Goal: Task Accomplishment & Management: Use online tool/utility

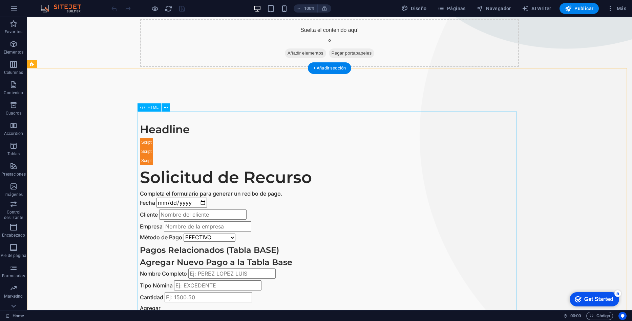
scroll to position [169, 0]
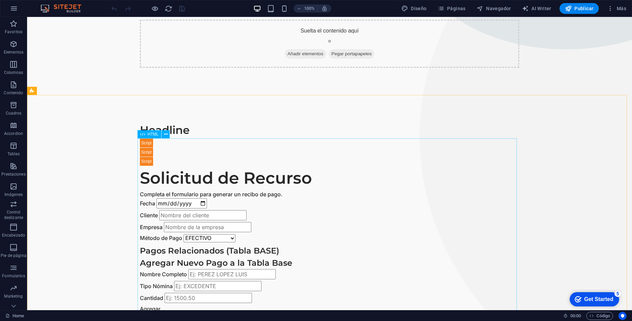
click at [152, 133] on span "HTML" at bounding box center [153, 134] width 11 height 4
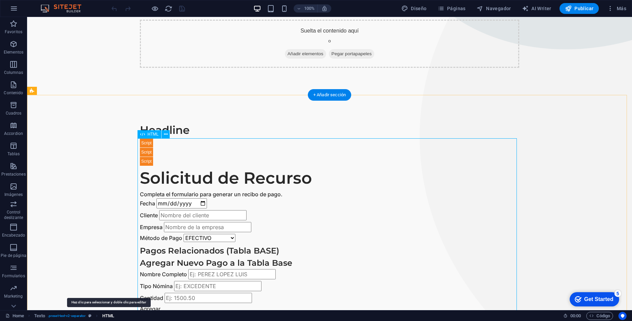
click at [105, 315] on span "HTML" at bounding box center [108, 316] width 12 height 8
click at [109, 316] on span "HTML" at bounding box center [108, 316] width 12 height 8
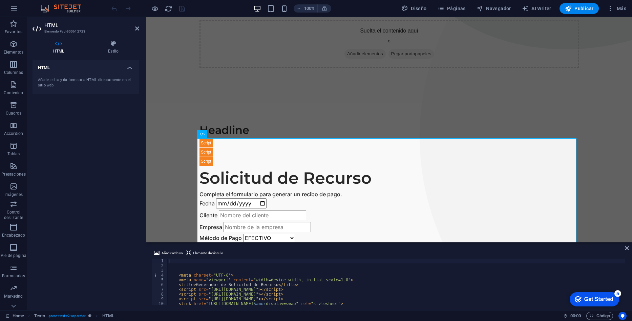
scroll to position [0, 0]
click at [175, 275] on div "< meta charset = "UTF-8" > < meta name = "viewport" content = "width=device-wid…" at bounding box center [444, 286] width 555 height 54
type textarea "<meta charset="UTF-8"> <meta name="viewport" content="width=device-width, initi…"
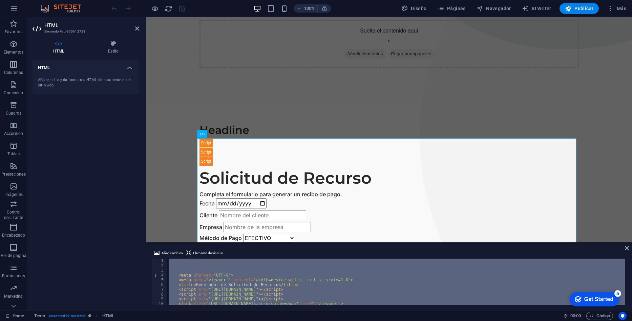
click at [175, 275] on div "< meta charset = "UTF-8" > < meta name = "viewport" content = "width=device-wid…" at bounding box center [444, 286] width 555 height 54
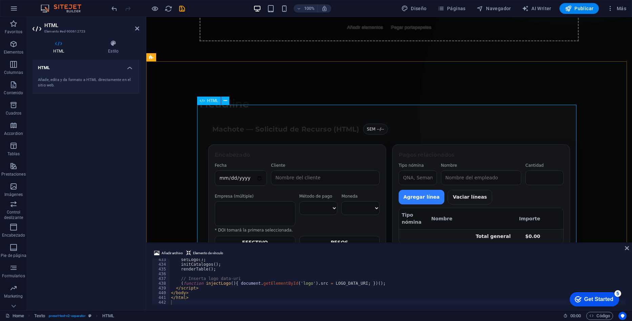
scroll to position [262, 0]
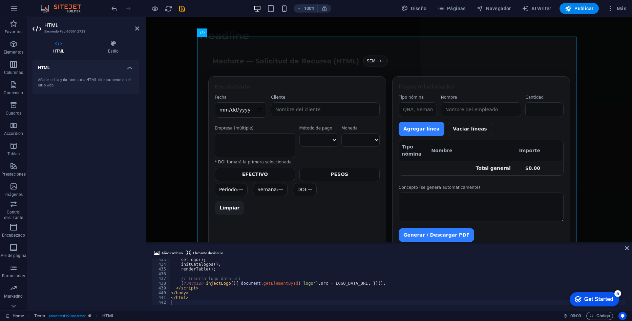
click at [216, 301] on div "setLogo ( ) ; initCatalogos ( ) ; renderTable ( ) ; // Inserta logo data-uri ( …" at bounding box center [398, 285] width 456 height 56
type textarea "</html>"
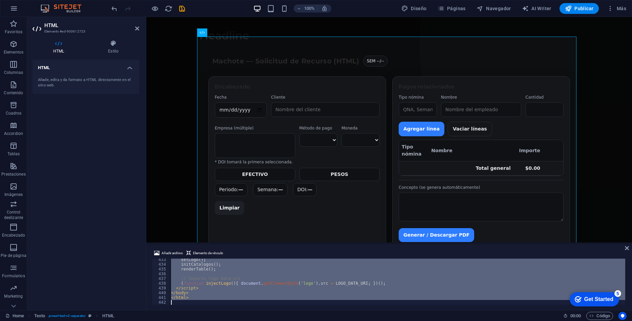
paste textarea
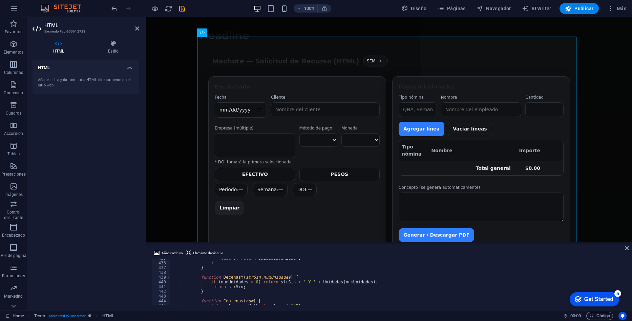
scroll to position [1980, 0]
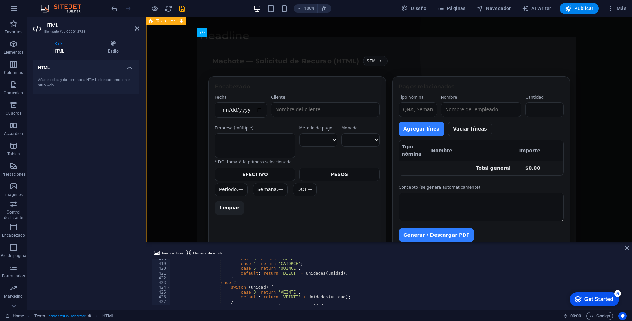
click at [179, 118] on div "Headline Solicitud de Recurso — Machote (HTML) Machote — Solicitud de Recurso (…" at bounding box center [389, 146] width 486 height 293
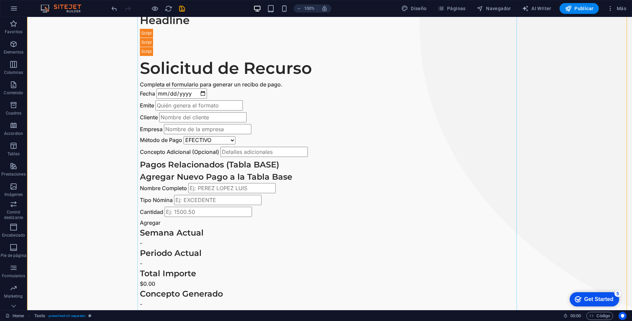
scroll to position [339, 0]
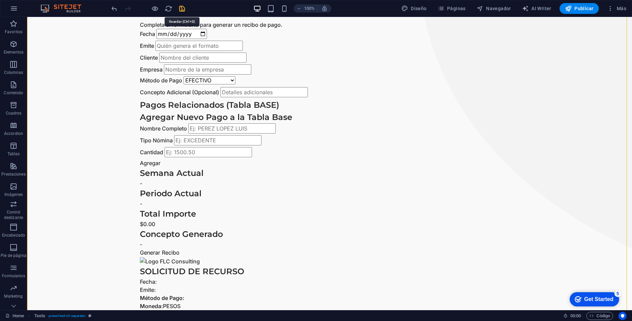
click at [183, 11] on icon "save" at bounding box center [182, 9] width 8 height 8
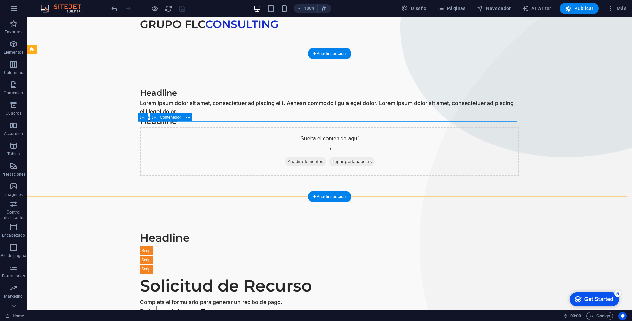
scroll to position [0, 0]
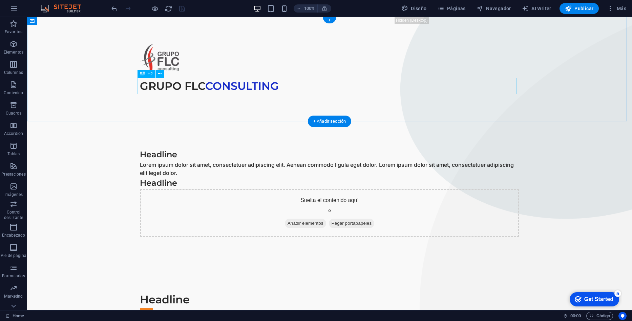
click at [193, 85] on div "GRUPO FLC CONSULTING" at bounding box center [330, 86] width 380 height 16
click at [195, 87] on div "GRUPO FLC CONSULTING" at bounding box center [330, 86] width 380 height 16
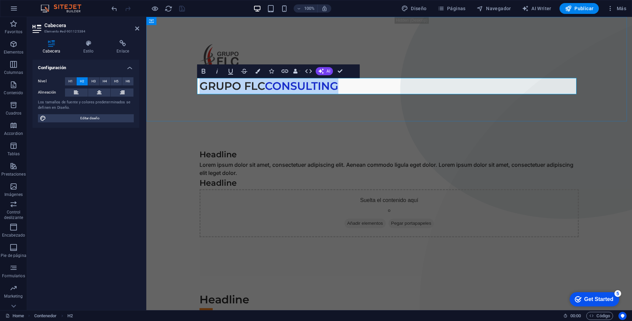
click at [255, 86] on h2 "GRUPO FLC CONSULTING" at bounding box center [390, 86] width 380 height 16
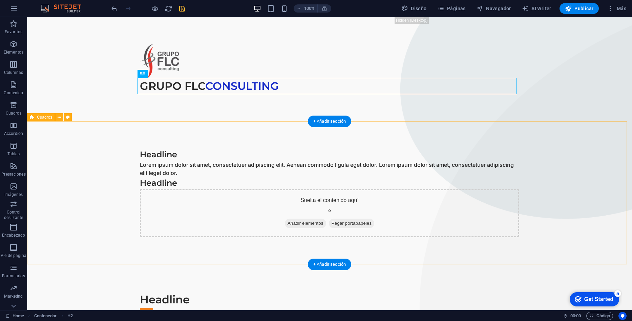
click at [236, 142] on div "Headline Lorem ipsum dolor sit amet, consectetuer adipiscing elit. Aenean commo…" at bounding box center [329, 192] width 605 height 143
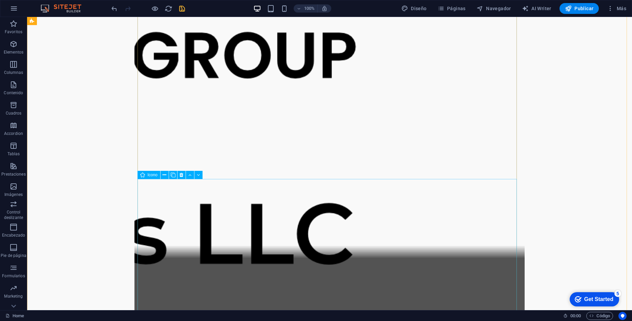
scroll to position [3219, 0]
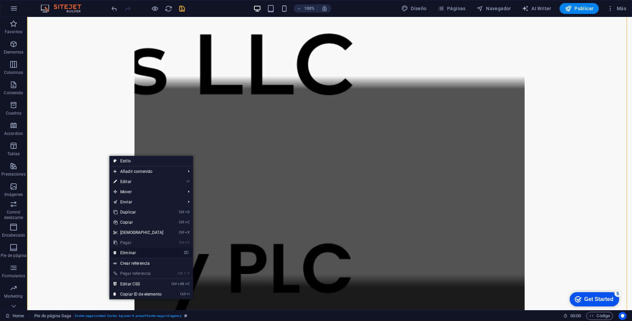
click at [121, 253] on link "⌦ Eliminar" at bounding box center [138, 253] width 58 height 10
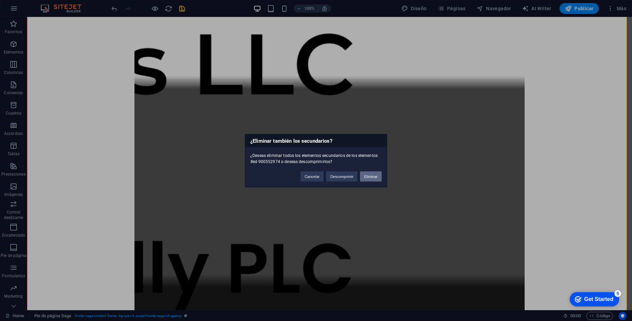
click at [373, 174] on button "Eliminar" at bounding box center [371, 176] width 22 height 10
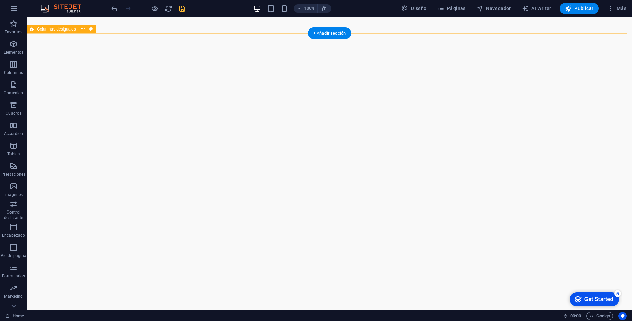
scroll to position [1841, 0]
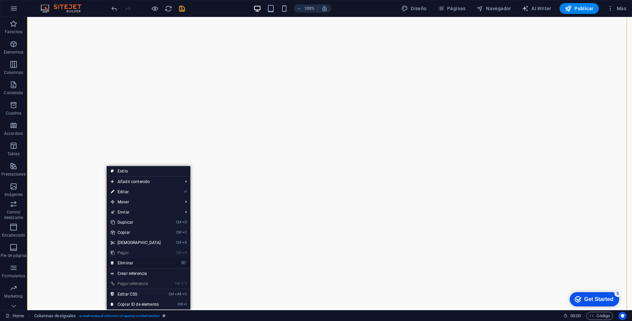
click at [122, 265] on link "⌦ Eliminar" at bounding box center [136, 263] width 58 height 10
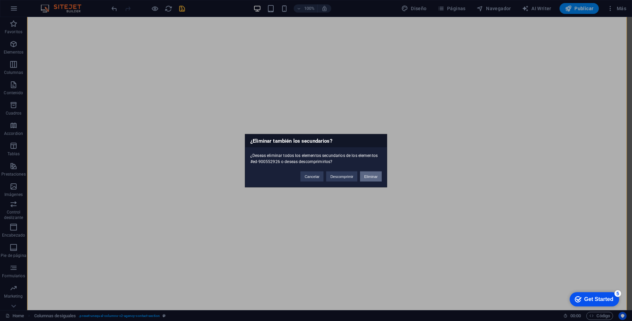
click at [368, 176] on button "Eliminar" at bounding box center [371, 176] width 22 height 10
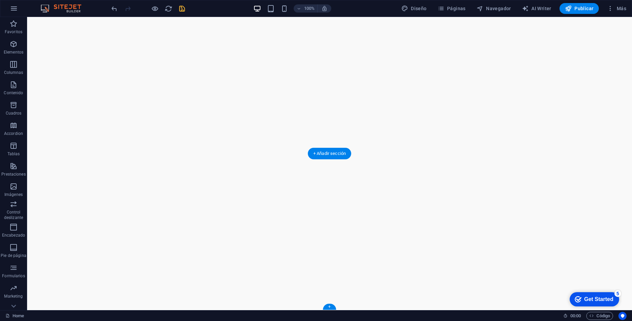
scroll to position [1480, 0]
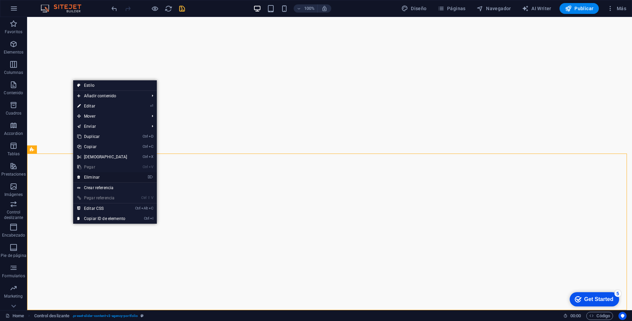
click at [106, 176] on link "⌦ Eliminar" at bounding box center [102, 177] width 58 height 10
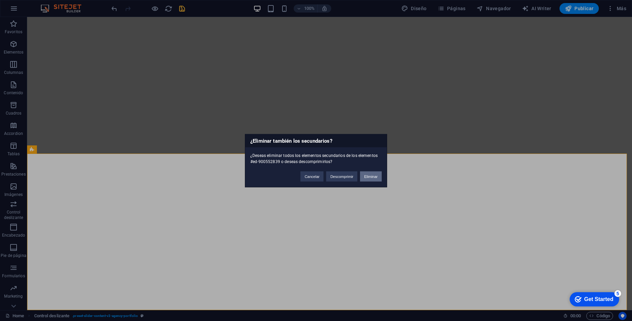
click at [369, 178] on button "Eliminar" at bounding box center [371, 176] width 22 height 10
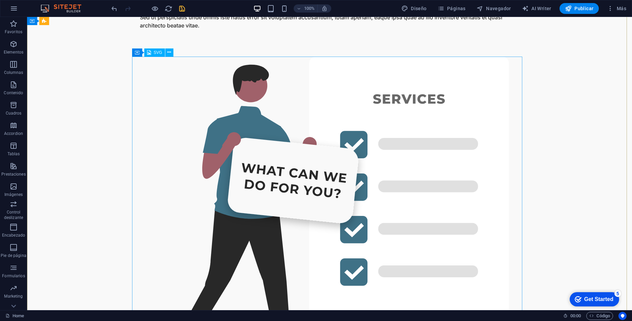
scroll to position [1051, 0]
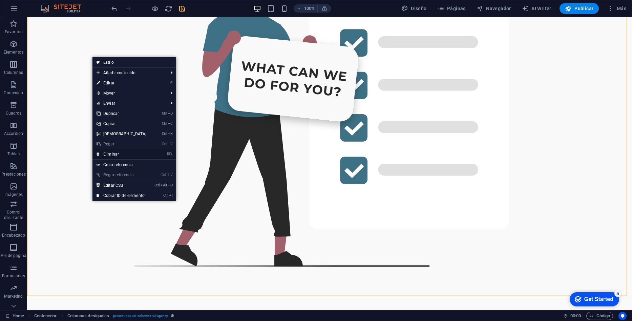
click at [110, 154] on link "⌦ Eliminar" at bounding box center [122, 154] width 58 height 10
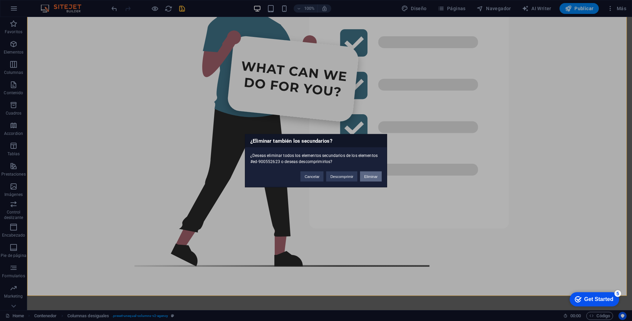
click at [365, 178] on button "Eliminar" at bounding box center [371, 176] width 22 height 10
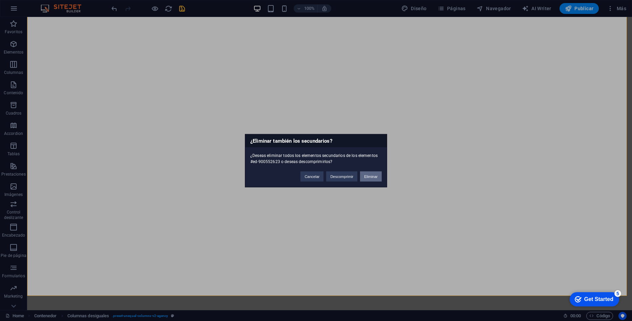
scroll to position [777, 0]
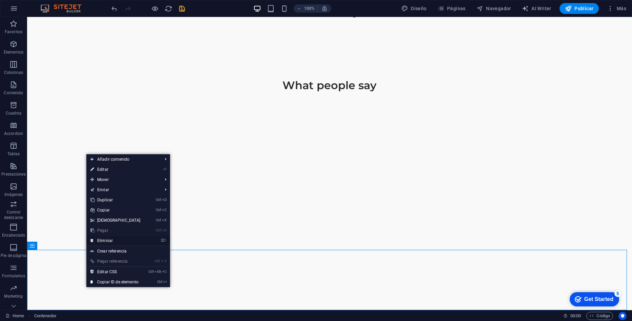
click at [118, 243] on link "⌦ Eliminar" at bounding box center [115, 241] width 58 height 10
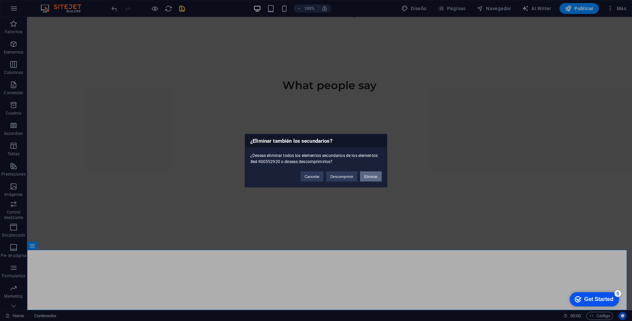
click at [371, 174] on button "Eliminar" at bounding box center [371, 176] width 22 height 10
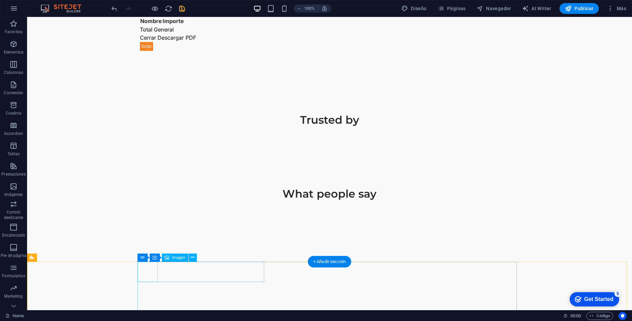
scroll to position [717, 0]
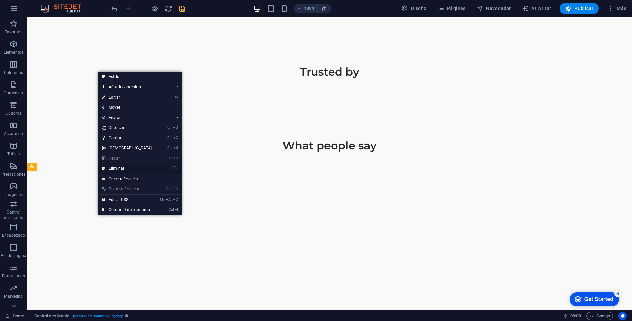
click at [126, 167] on link "⌦ Eliminar" at bounding box center [127, 168] width 58 height 10
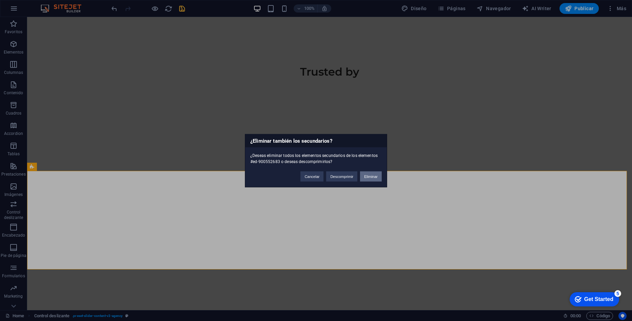
click at [373, 173] on button "Eliminar" at bounding box center [371, 176] width 22 height 10
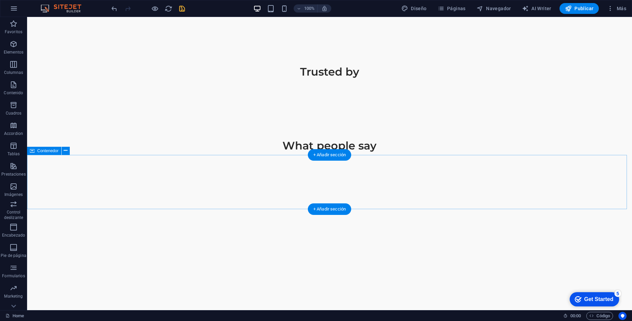
scroll to position [618, 0]
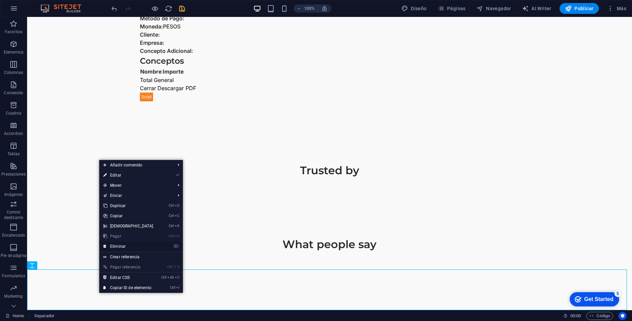
click at [122, 246] on link "⌦ Eliminar" at bounding box center [128, 246] width 58 height 10
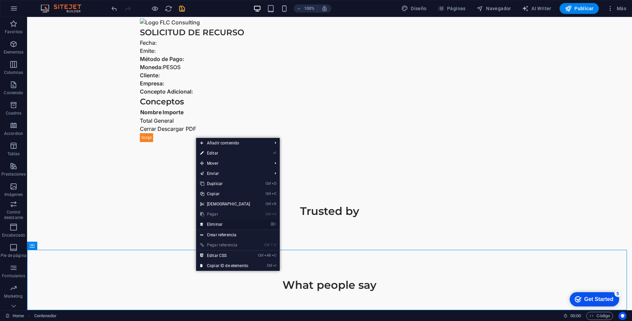
click at [223, 225] on link "⌦ Eliminar" at bounding box center [225, 224] width 58 height 10
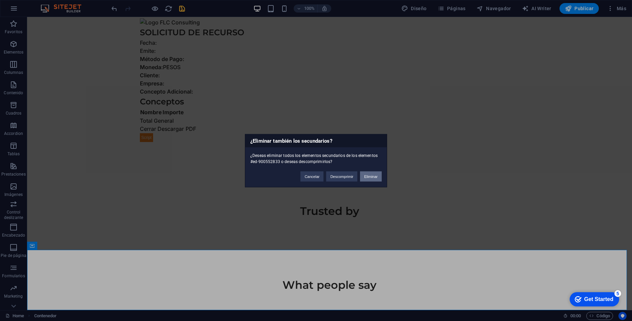
click at [378, 173] on button "Eliminar" at bounding box center [371, 176] width 22 height 10
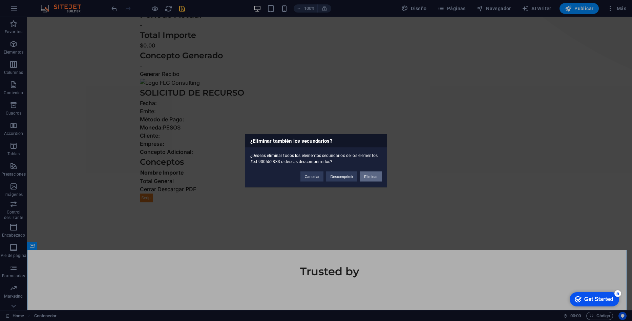
scroll to position [517, 0]
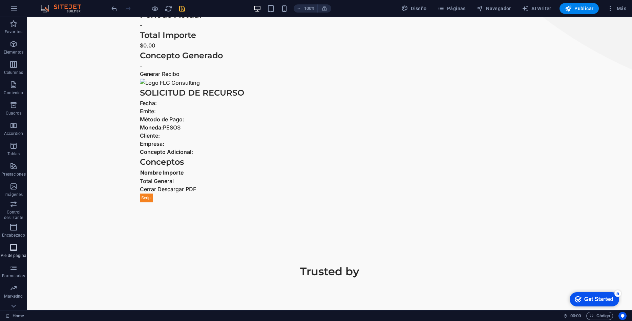
click at [13, 249] on icon "button" at bounding box center [13, 247] width 8 height 8
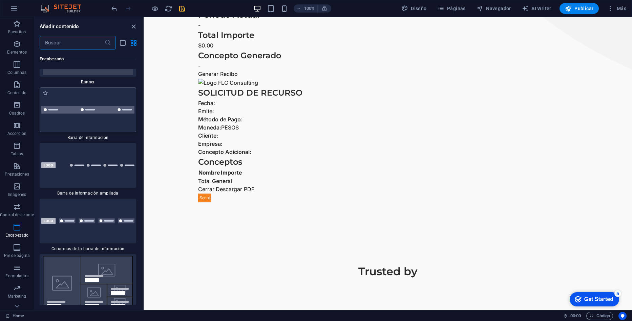
scroll to position [8809, 0]
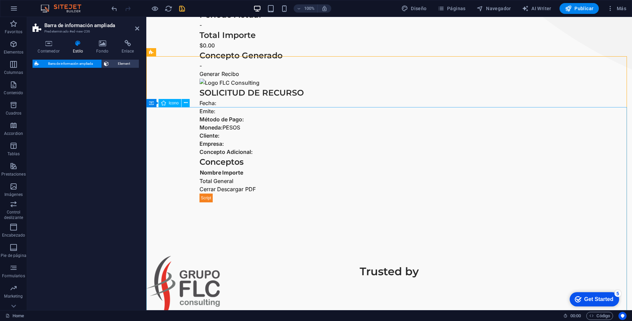
select select "rem"
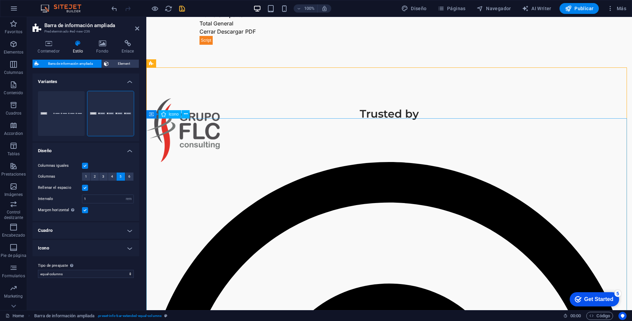
scroll to position [615, 0]
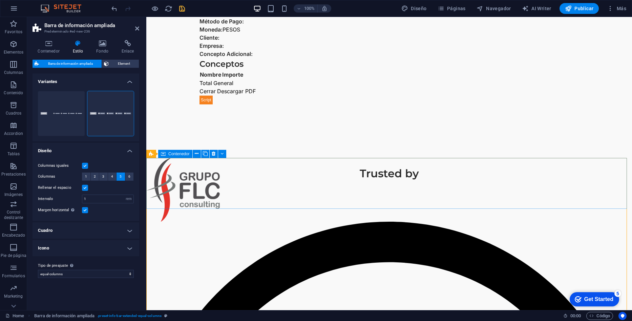
click at [244, 181] on div at bounding box center [389, 190] width 486 height 64
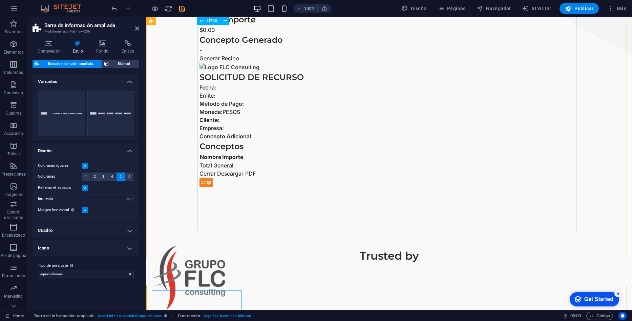
scroll to position [592, 0]
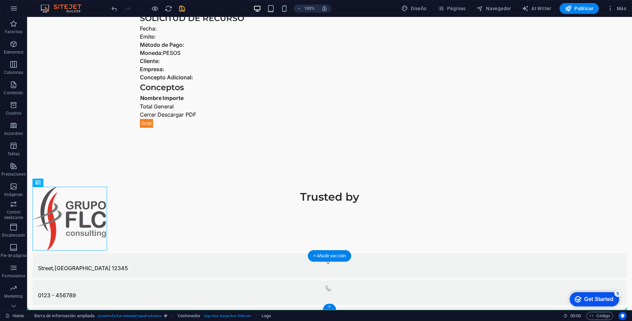
drag, startPoint x: 77, startPoint y: 221, endPoint x: 202, endPoint y: 297, distance: 146.5
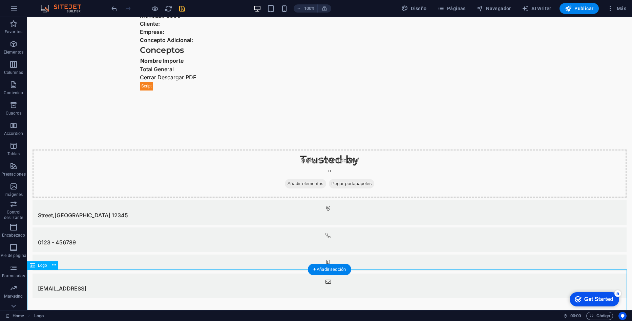
scroll to position [652, 0]
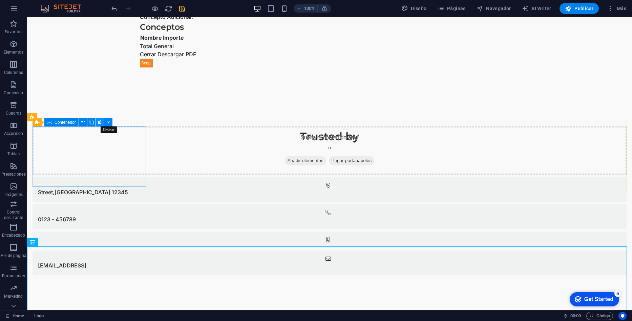
click at [100, 122] on icon at bounding box center [100, 122] width 4 height 7
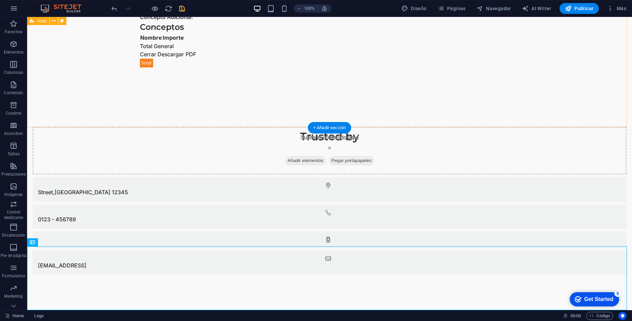
scroll to position [619, 0]
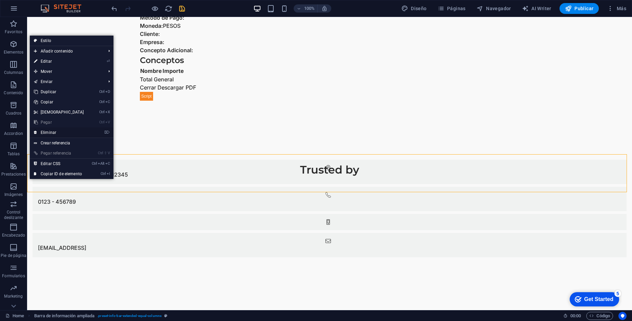
click at [57, 132] on link "⌦ Eliminar" at bounding box center [59, 132] width 58 height 10
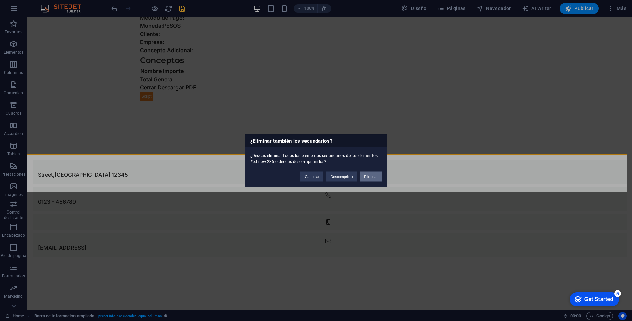
click at [378, 174] on button "Eliminar" at bounding box center [371, 176] width 22 height 10
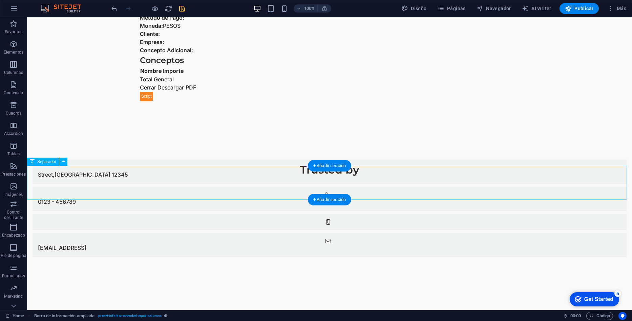
scroll to position [581, 0]
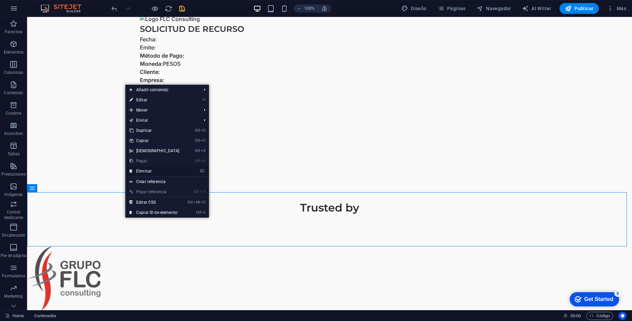
click at [155, 169] on link "⌦ Eliminar" at bounding box center [154, 171] width 58 height 10
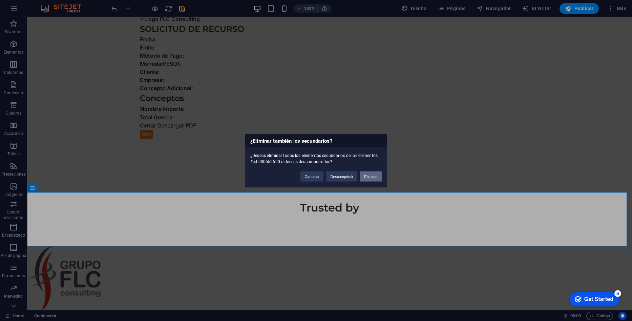
click at [368, 177] on button "Eliminar" at bounding box center [371, 176] width 22 height 10
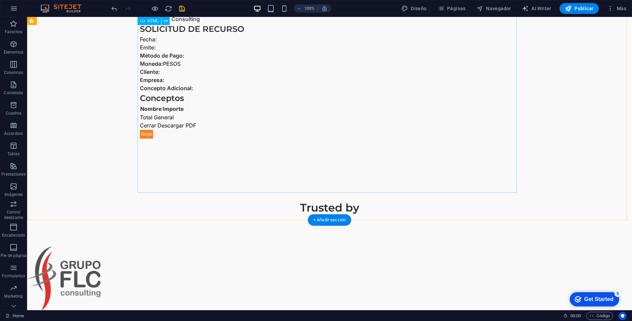
scroll to position [527, 0]
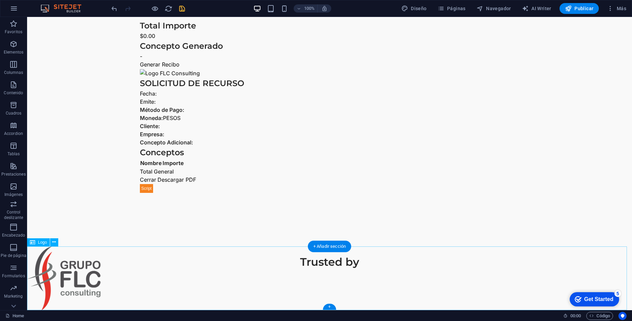
click at [344, 260] on div at bounding box center [329, 278] width 605 height 64
click at [339, 264] on div at bounding box center [329, 278] width 605 height 64
select select "px"
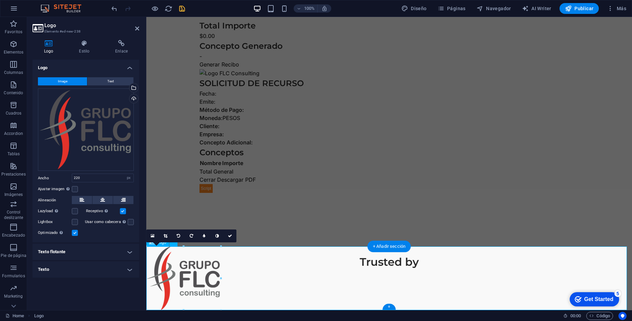
click at [376, 262] on div at bounding box center [389, 278] width 486 height 64
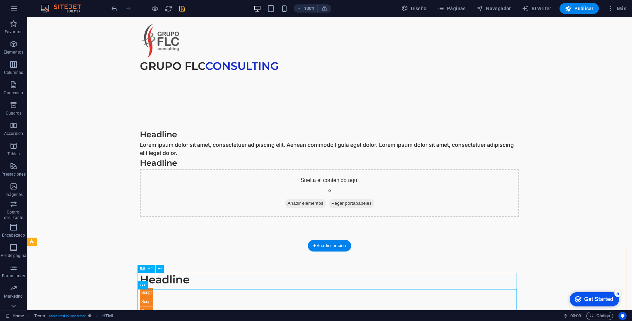
scroll to position [19, 0]
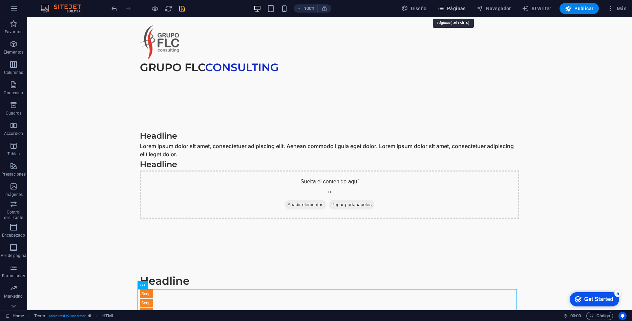
click at [455, 7] on span "Páginas" at bounding box center [452, 8] width 28 height 7
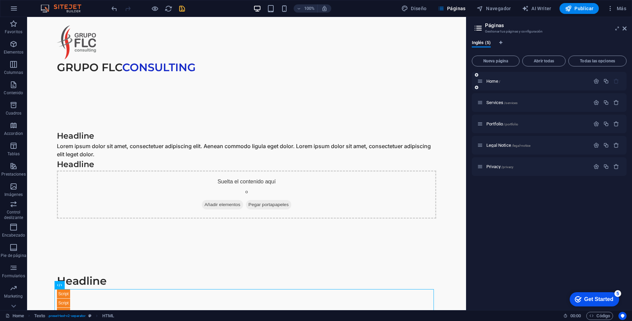
click at [500, 79] on div "Home /" at bounding box center [533, 81] width 113 height 8
click at [522, 92] on div "Home / Services /services Portfolio /portfolio Legal Notice /legal-notice Priva…" at bounding box center [549, 124] width 155 height 104
click at [520, 87] on div "Home /" at bounding box center [549, 81] width 155 height 19
click at [493, 121] on div "Portfolio /portfolio" at bounding box center [533, 124] width 113 height 8
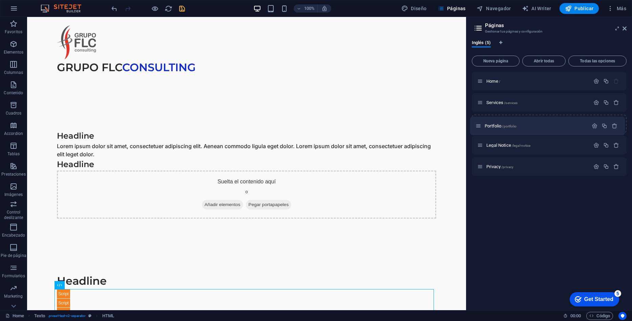
click at [480, 122] on div "Home / Services /services Portfolio /portfolio Legal Notice /legal-notice Priva…" at bounding box center [549, 124] width 155 height 104
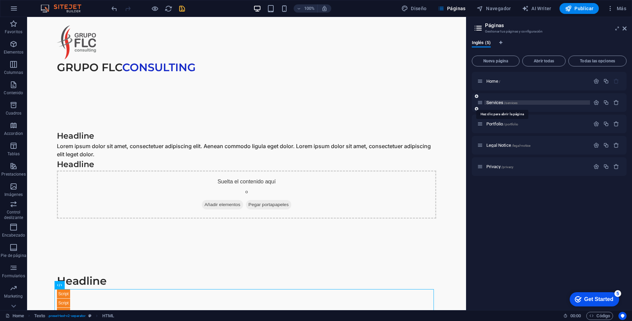
click at [491, 104] on span "Services /services" at bounding box center [502, 102] width 31 height 5
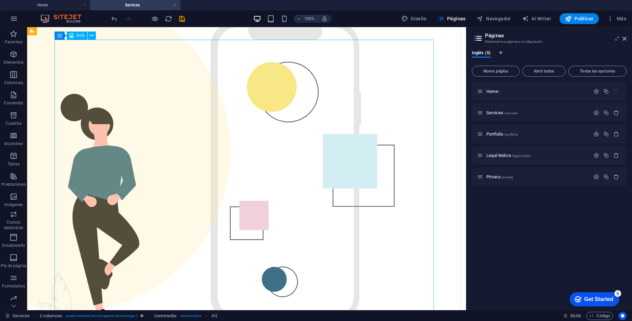
scroll to position [0, 0]
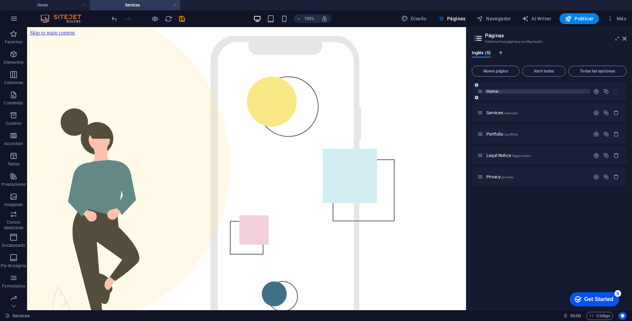
click at [490, 92] on span "Home /" at bounding box center [494, 91] width 14 height 5
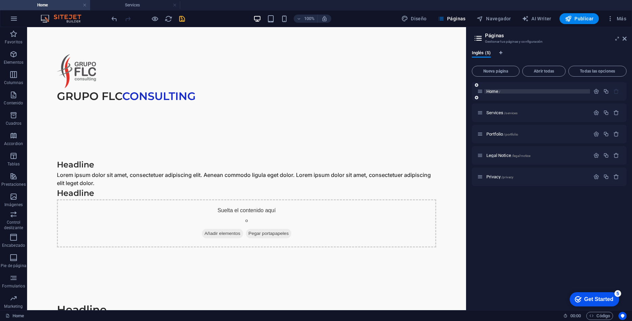
scroll to position [19, 0]
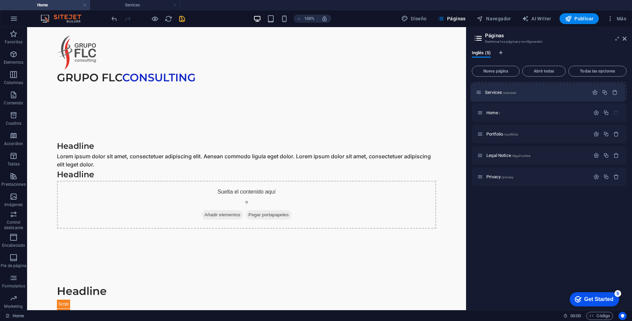
drag, startPoint x: 481, startPoint y: 113, endPoint x: 481, endPoint y: 89, distance: 23.1
click at [481, 89] on div "Home / Services /services Portfolio /portfolio Legal Notice /legal-notice Priva…" at bounding box center [549, 134] width 155 height 104
click at [492, 114] on span "Home /" at bounding box center [494, 112] width 14 height 5
drag, startPoint x: 494, startPoint y: 114, endPoint x: 485, endPoint y: 113, distance: 9.5
click at [485, 113] on div "Home /" at bounding box center [538, 112] width 106 height 4
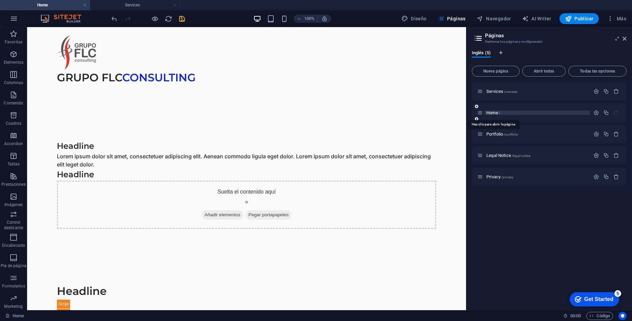
click at [490, 113] on span "Home /" at bounding box center [494, 112] width 14 height 5
click at [598, 114] on icon "button" at bounding box center [597, 113] width 6 height 6
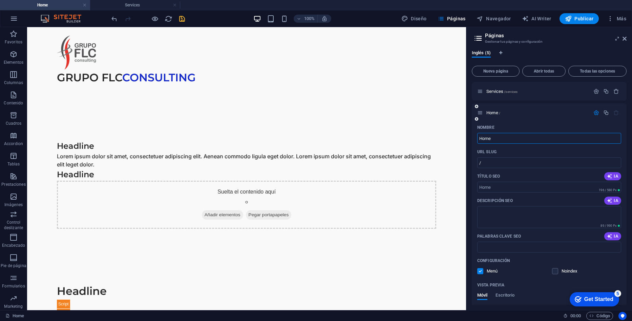
click at [542, 140] on input "Home" at bounding box center [549, 138] width 144 height 11
type input "Machote"
click at [549, 156] on div "URL SLUG" at bounding box center [549, 151] width 144 height 11
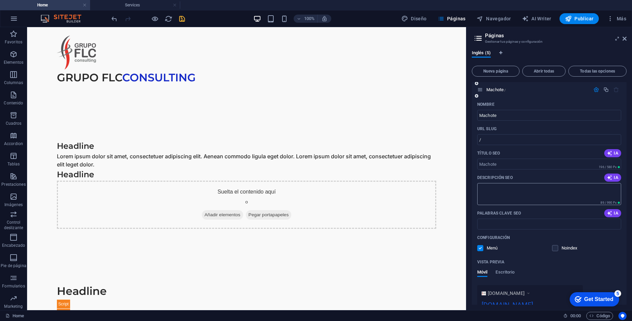
scroll to position [0, 0]
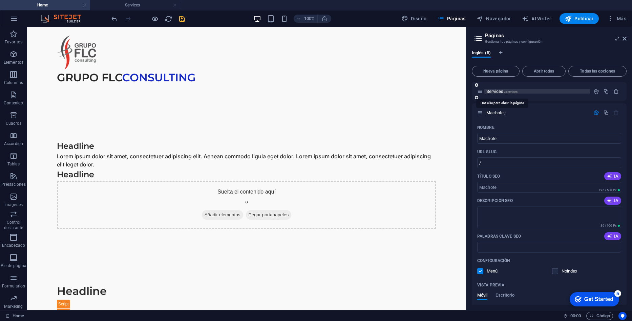
click at [497, 93] on span "Services /services" at bounding box center [502, 91] width 31 height 5
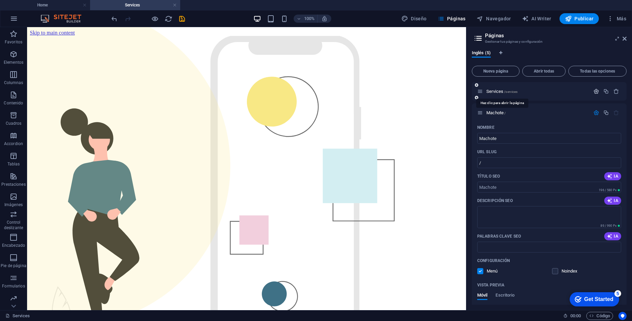
drag, startPoint x: 497, startPoint y: 93, endPoint x: 592, endPoint y: 92, distance: 95.6
click at [594, 92] on icon "button" at bounding box center [597, 91] width 6 height 6
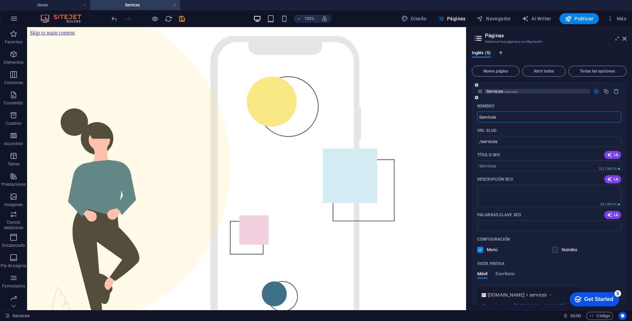
click at [496, 91] on span "Services /services" at bounding box center [502, 91] width 31 height 5
click at [512, 114] on input "Services" at bounding box center [549, 116] width 144 height 11
type input "HOM"
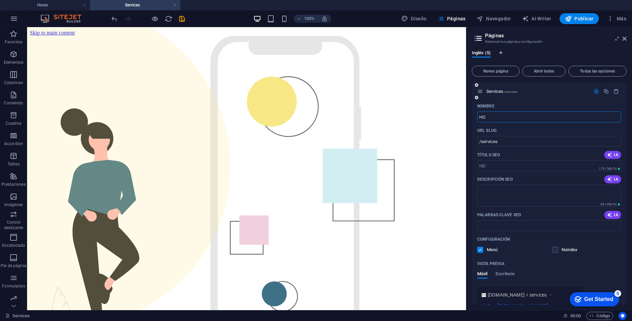
type input "/ho"
type input "HOME"
type input "/home"
type input "HOME"
click at [538, 103] on div "Nombre" at bounding box center [549, 106] width 144 height 11
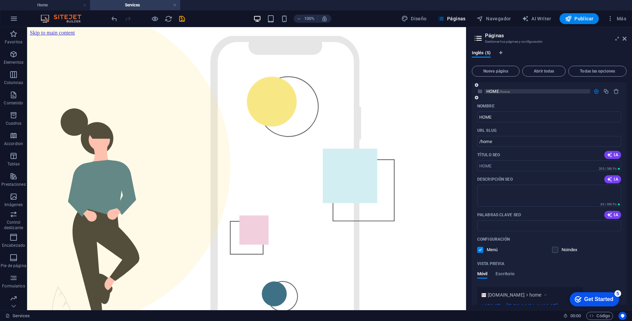
click at [489, 90] on span "HOME /home" at bounding box center [498, 91] width 23 height 5
click at [621, 39] on header "Páginas Gestionar tus páginas y configuración" at bounding box center [550, 36] width 154 height 18
click at [626, 38] on icon at bounding box center [625, 38] width 4 height 5
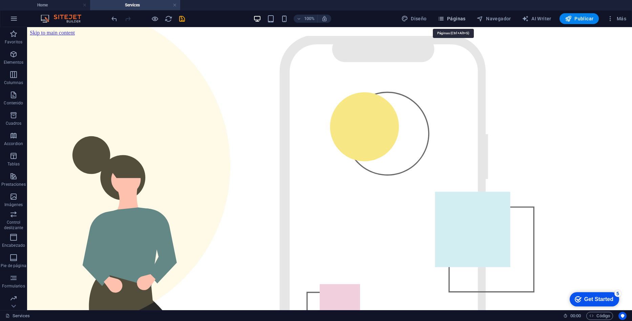
click at [453, 18] on span "Páginas" at bounding box center [452, 18] width 28 height 7
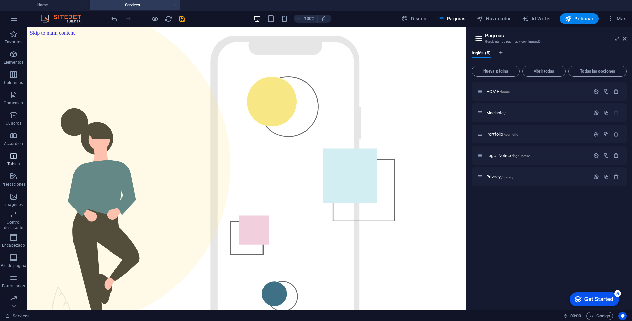
click at [16, 168] on span "Tablas" at bounding box center [13, 160] width 27 height 16
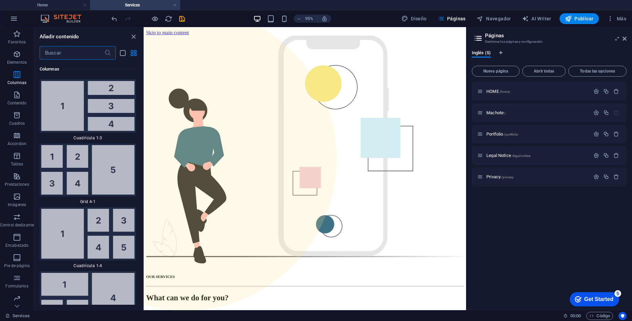
scroll to position [1571, 0]
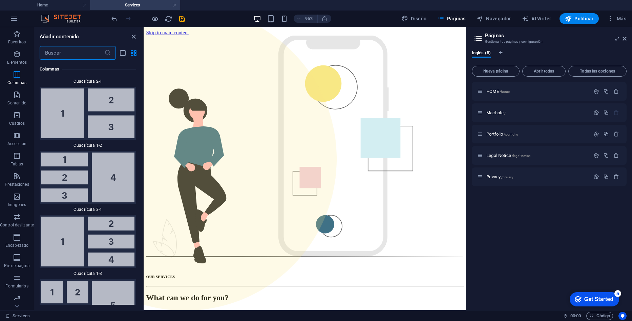
click at [538, 261] on div "HOME /home Machote / Portfolio /portfolio Legal Notice /legal-notice Privacy /p…" at bounding box center [549, 193] width 155 height 223
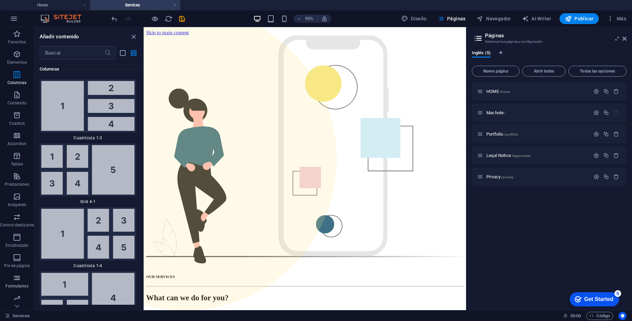
scroll to position [22, 0]
click at [14, 295] on icon "button" at bounding box center [17, 296] width 8 height 8
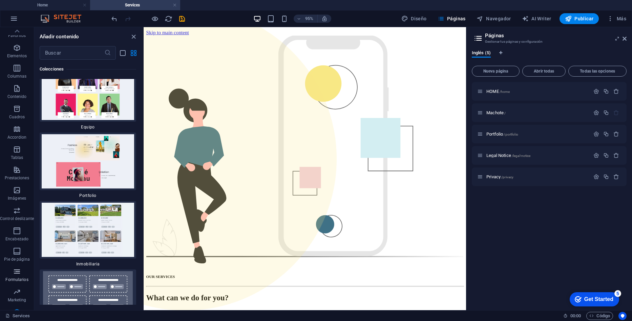
scroll to position [0, 0]
click at [20, 62] on p "Elementos" at bounding box center [17, 62] width 20 height 5
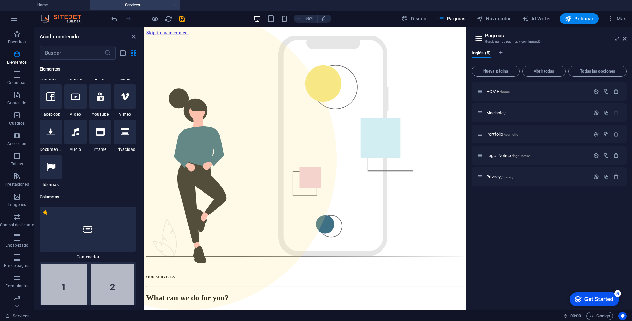
scroll to position [128, 0]
